Goal: Task Accomplishment & Management: Complete application form

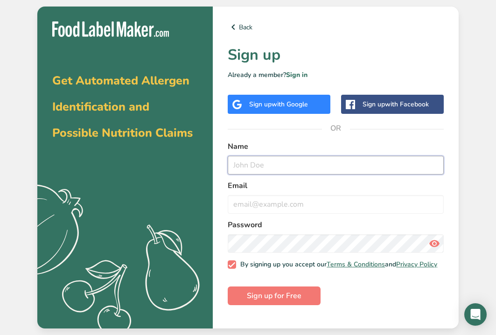
click at [284, 174] on input "text" at bounding box center [336, 165] width 216 height 19
type input "ali"
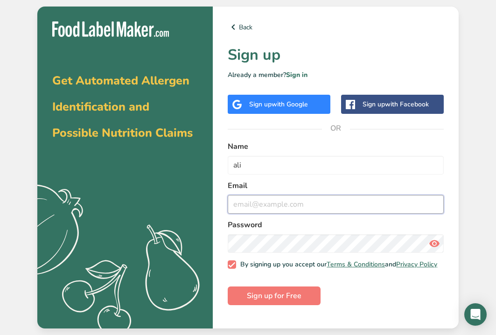
click at [287, 207] on input "email" at bounding box center [336, 204] width 216 height 19
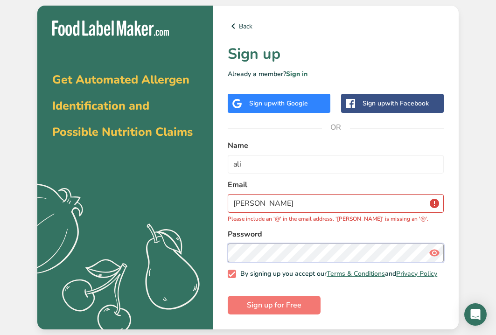
click at [287, 239] on div "Password" at bounding box center [336, 246] width 216 height 34
click at [228, 296] on button "Sign up for Free" at bounding box center [274, 305] width 93 height 19
click at [260, 206] on input "[PERSON_NAME]" at bounding box center [336, 203] width 216 height 19
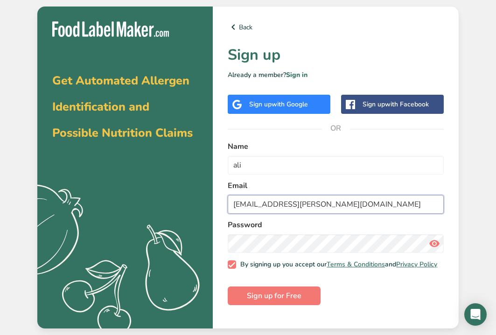
type input "[EMAIL_ADDRESS][PERSON_NAME][DOMAIN_NAME]"
click at [228, 286] on button "Sign up for Free" at bounding box center [274, 295] width 93 height 19
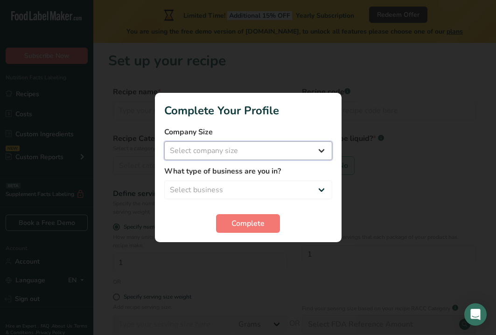
click at [245, 148] on select "Select company size Fewer than 10 Employees 10 to 50 Employees 51 to 500 Employ…" at bounding box center [248, 150] width 168 height 19
select select "2"
click at [255, 179] on div "What type of business are you in? Select business Packaged Food Manufacturer Re…" at bounding box center [248, 183] width 168 height 34
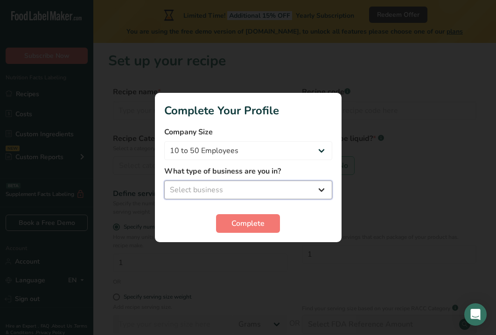
click at [257, 191] on select "Select business Packaged Food Manufacturer Restaurant & Cafe Bakery Meal Plans …" at bounding box center [248, 190] width 168 height 19
select select "5"
click at [253, 221] on span "Complete" at bounding box center [247, 223] width 33 height 11
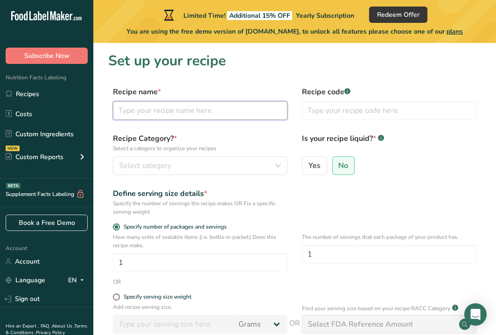
click at [225, 113] on input "text" at bounding box center [200, 110] width 174 height 19
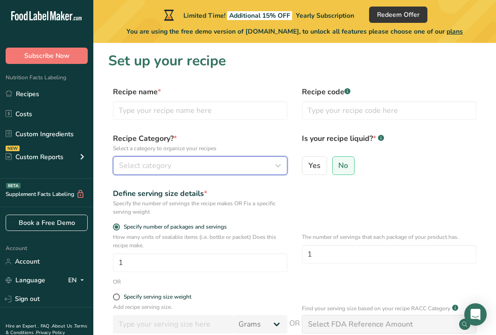
click at [234, 173] on button "Select category" at bounding box center [200, 165] width 174 height 19
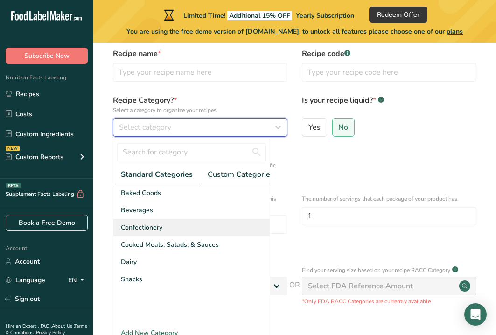
scroll to position [39, 0]
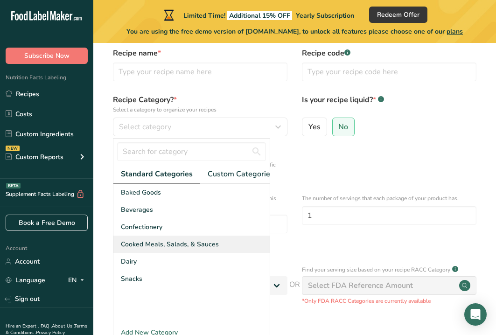
click at [195, 243] on span "Cooked Meals, Salads, & Sauces" at bounding box center [170, 244] width 98 height 10
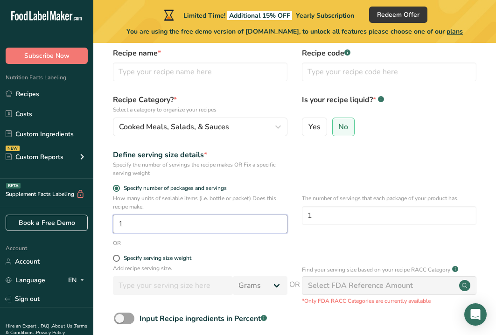
click at [178, 227] on input "1" at bounding box center [200, 224] width 174 height 19
type input "150"
click at [181, 249] on form "Recipe name * Recipe code .a-a{fill:#347362;}.b-a{fill:#fff;} Recipe Category? …" at bounding box center [294, 212] width 373 height 329
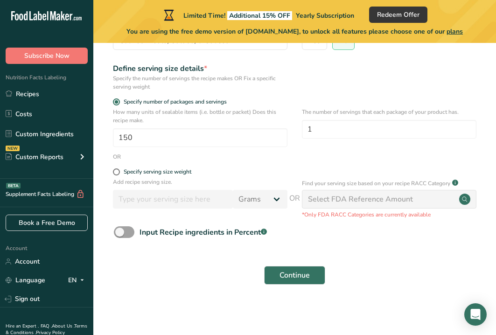
scroll to position [0, 0]
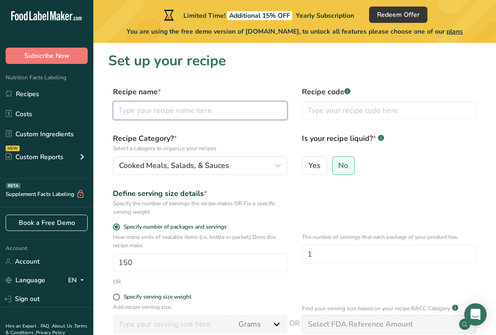
click at [191, 110] on input "text" at bounding box center [200, 110] width 174 height 19
paste input "Whole Grain Pasta With Meat Sauce And Green Beans"
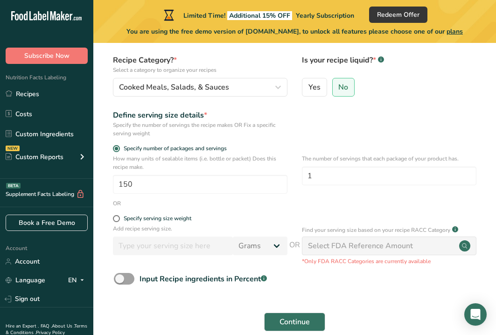
scroll to position [125, 0]
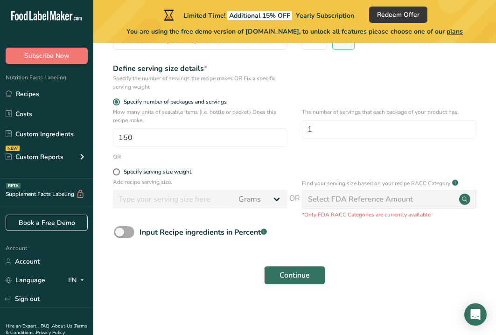
type input "Whole Grain Pasta With Meat Sauce And Green Beans"
click at [122, 235] on span at bounding box center [124, 232] width 21 height 12
click at [120, 235] on input "Input Recipe ingredients in Percent .a-a{fill:#347362;}.b-a{fill:#fff;}" at bounding box center [117, 232] width 6 height 6
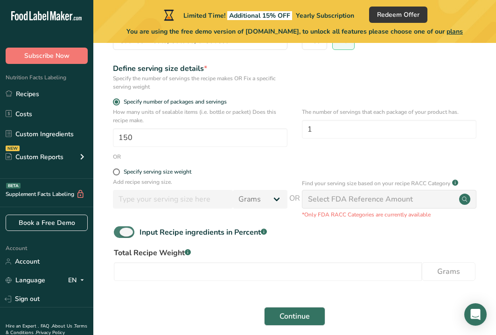
click at [130, 230] on span at bounding box center [124, 232] width 21 height 12
click at [120, 230] on input "Input Recipe ingredients in Percent .a-a{fill:#347362;}.b-a{fill:#fff;}" at bounding box center [117, 232] width 6 height 6
checkbox input "false"
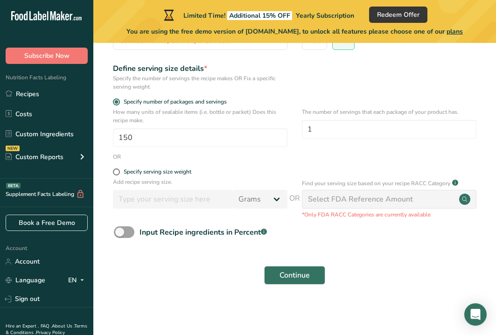
click at [329, 272] on div "Continue" at bounding box center [294, 275] width 373 height 30
click at [279, 281] on button "Continue" at bounding box center [294, 275] width 61 height 19
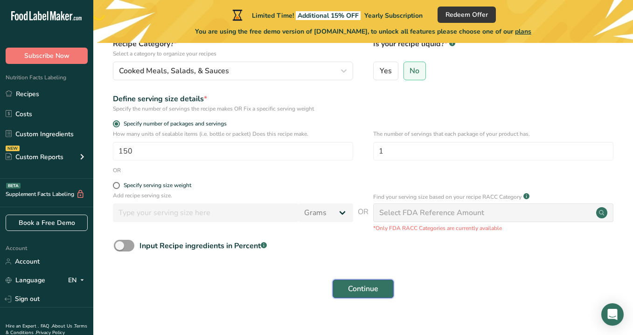
scroll to position [89, 0]
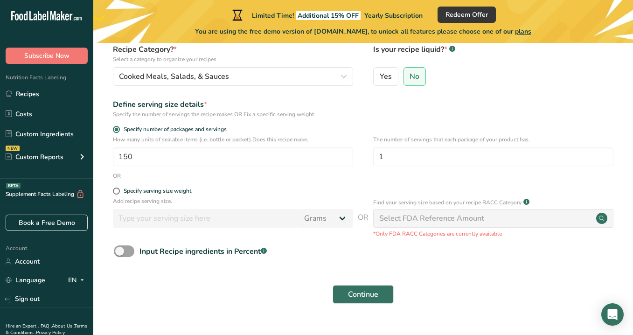
click at [444, 215] on div "Select FDA Reference Amount" at bounding box center [431, 218] width 105 height 11
click at [495, 217] on circle at bounding box center [601, 218] width 11 height 11
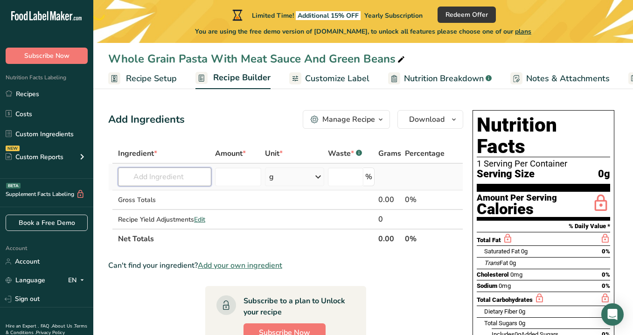
click at [182, 178] on input "text" at bounding box center [164, 176] width 93 height 19
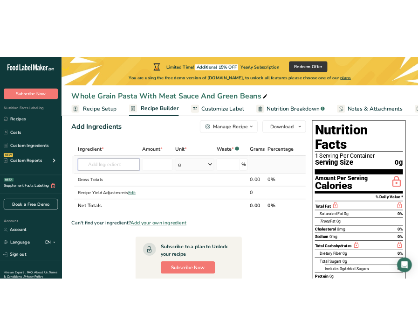
scroll to position [12, 0]
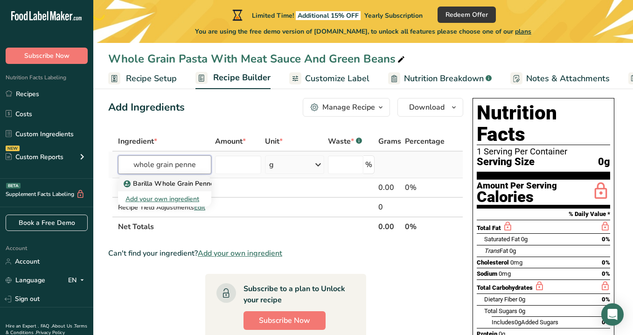
type input "whole grain penne"
click at [139, 184] on p "Barilla Whole Grain Penne" at bounding box center [169, 184] width 89 height 10
type input "Barilla Whole Grain Penne"
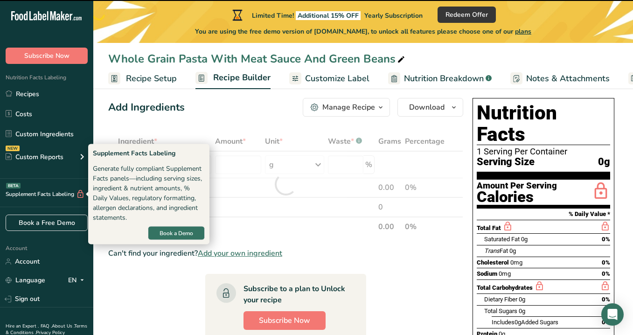
type input "0"
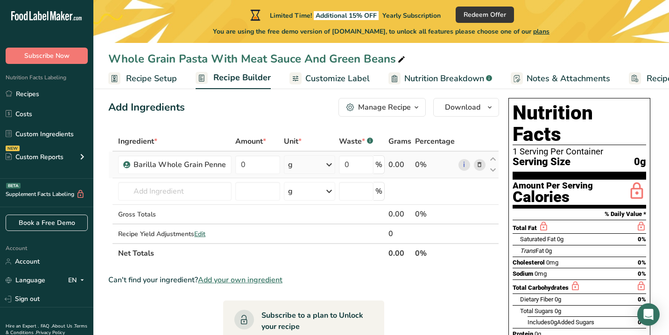
click at [331, 169] on icon at bounding box center [328, 164] width 11 height 17
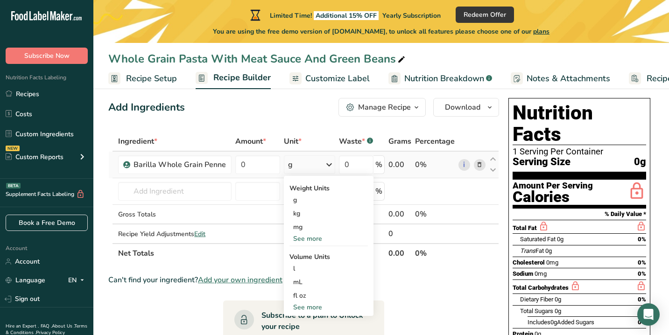
click at [338, 241] on div "See more" at bounding box center [328, 239] width 78 height 10
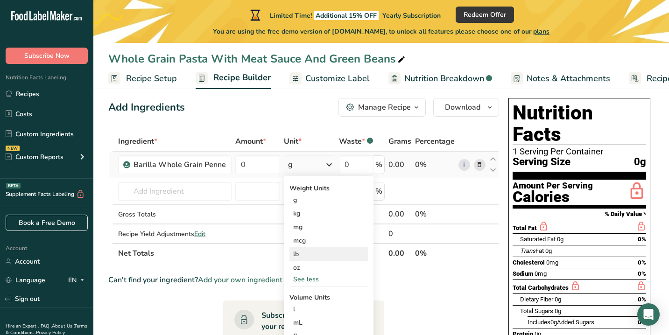
click at [326, 254] on div "lb" at bounding box center [328, 254] width 78 height 14
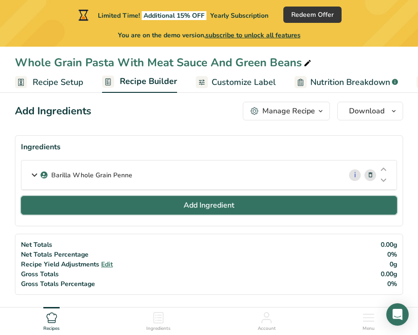
click at [151, 202] on button "Add Ingredient" at bounding box center [209, 205] width 376 height 19
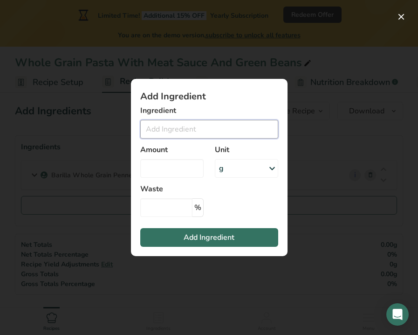
click at [185, 133] on input "Add ingredient modal" at bounding box center [209, 129] width 138 height 19
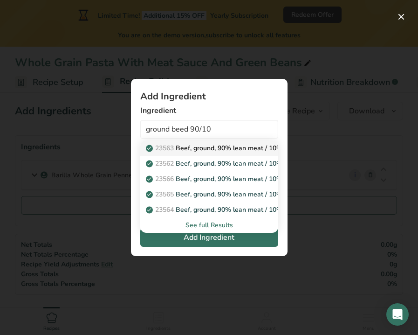
click at [235, 147] on p "23563 Beef, ground, 90% lean meat / 10% fat, [PERSON_NAME], cooked, broiled" at bounding box center [273, 148] width 250 height 10
type input "Beef, ground, 90% lean meat / 10% fat, [PERSON_NAME], cooked, broiled"
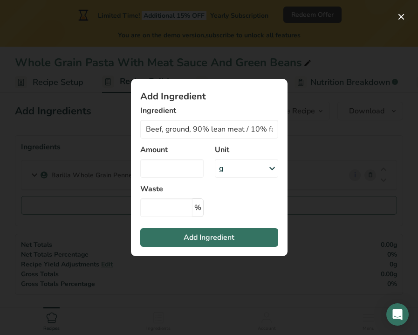
click at [262, 167] on div "g" at bounding box center [246, 168] width 63 height 19
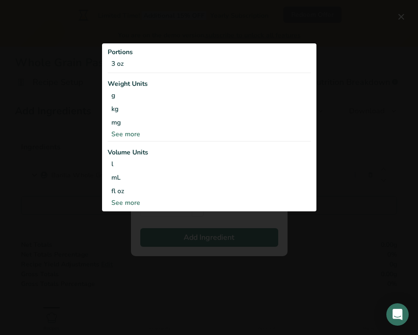
click at [226, 132] on div "See more" at bounding box center [209, 134] width 203 height 10
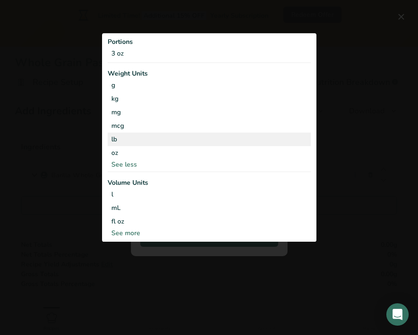
click at [194, 138] on div "lb" at bounding box center [209, 139] width 203 height 14
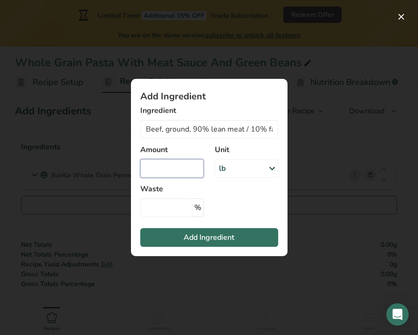
click at [194, 174] on input "Add ingredient modal" at bounding box center [171, 168] width 63 height 19
type input "25"
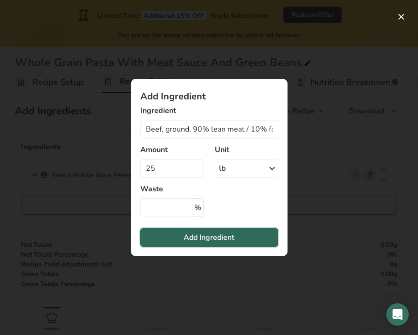
click at [210, 236] on span "Add Ingredient" at bounding box center [209, 237] width 51 height 11
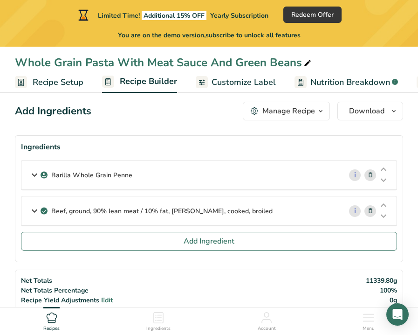
click at [71, 172] on p "Barilla Whole Grain Penne" at bounding box center [91, 175] width 81 height 10
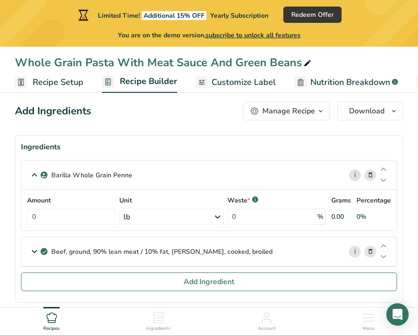
click at [101, 263] on div "Beef, ground, 90% lean meat / 10% fat, [PERSON_NAME], cooked, broiled" at bounding box center [181, 251] width 321 height 29
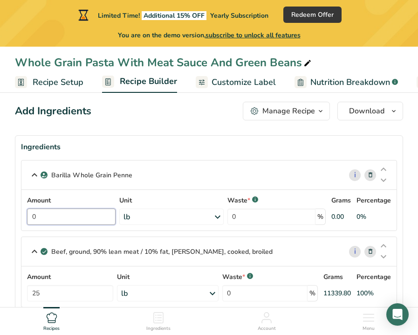
click at [82, 216] on input "0" at bounding box center [71, 217] width 89 height 16
type input "9"
click at [229, 176] on div "Barilla Whole Grain Penne i Amount 9 Unit lb Weight Units g kg mg See more Volu…" at bounding box center [209, 195] width 376 height 71
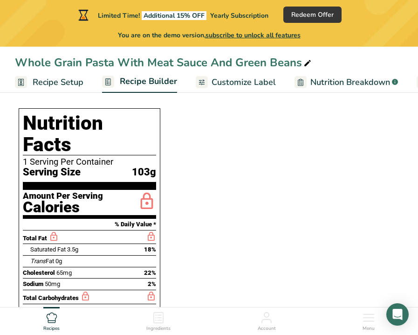
scroll to position [357, 0]
